Goal: Task Accomplishment & Management: Complete application form

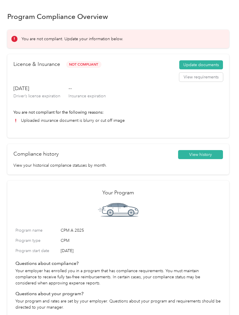
click at [210, 62] on button "Update documents" at bounding box center [201, 64] width 44 height 9
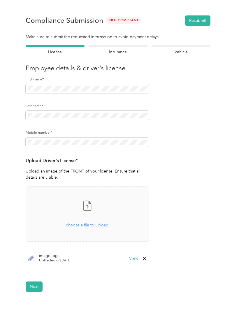
click at [32, 282] on button "Next" at bounding box center [34, 287] width 17 height 10
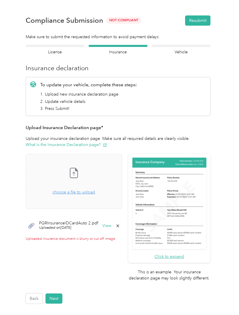
click at [112, 222] on div "PGRInsuranceIDCardAuto 2.pdf Uploaded on 9/1/2025 View" at bounding box center [74, 225] width 97 height 17
click at [110, 225] on button "View" at bounding box center [106, 226] width 9 height 4
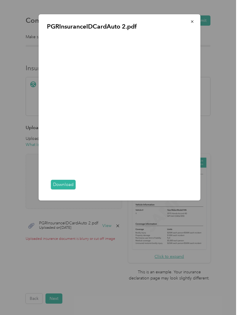
click at [70, 190] on link "Download" at bounding box center [63, 185] width 25 height 10
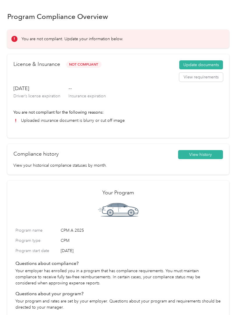
click at [221, 62] on button "Update documents" at bounding box center [201, 64] width 44 height 9
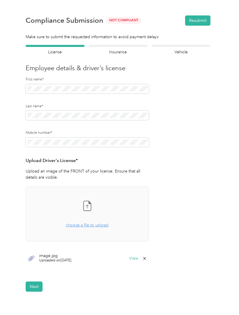
click at [33, 283] on button "Next" at bounding box center [34, 287] width 17 height 10
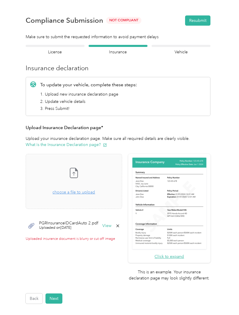
click at [86, 191] on span "choose a file to upload" at bounding box center [73, 192] width 43 height 5
click at [83, 192] on span "choose a file to upload" at bounding box center [73, 192] width 43 height 5
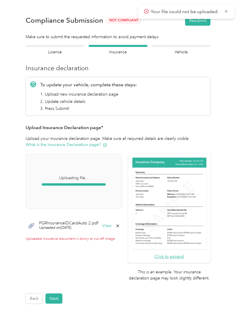
click at [226, 11] on icon at bounding box center [226, 11] width 5 height 5
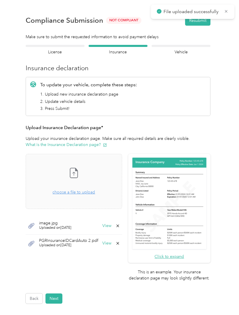
click at [55, 297] on button "Next" at bounding box center [53, 299] width 17 height 10
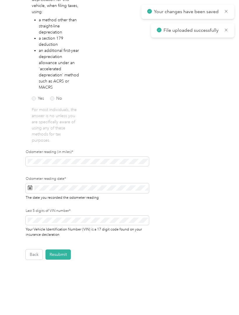
scroll to position [107, 0]
click at [60, 254] on button "Resubmit" at bounding box center [57, 255] width 25 height 10
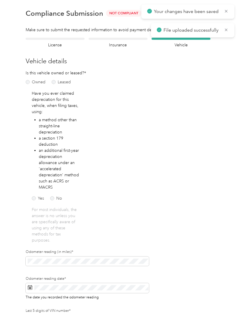
scroll to position [0, 0]
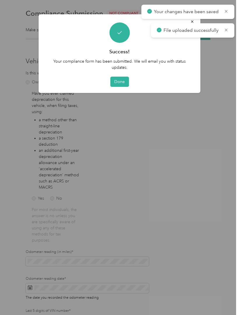
click at [121, 81] on button "Done" at bounding box center [119, 82] width 19 height 10
